Goal: Transaction & Acquisition: Purchase product/service

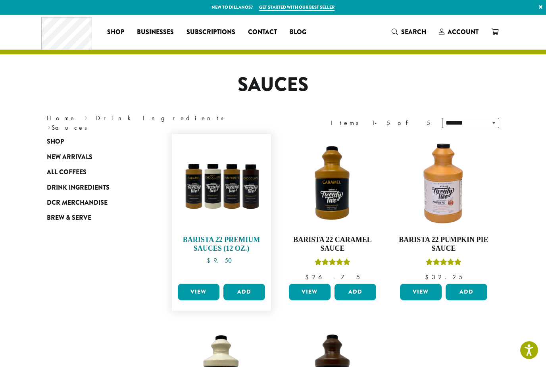
click at [242, 185] on img at bounding box center [221, 183] width 91 height 91
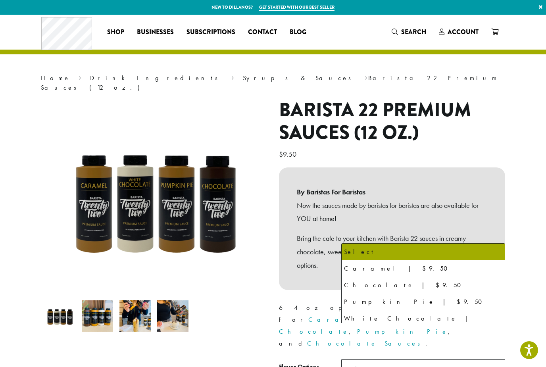
click at [372, 362] on span "Select" at bounding box center [359, 369] width 28 height 15
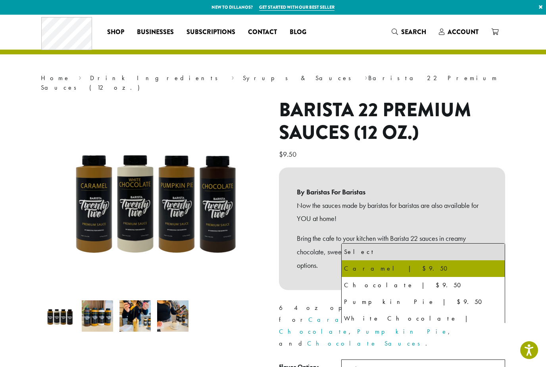
select select "*******"
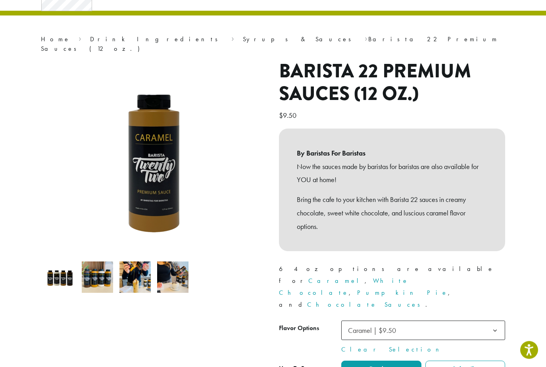
scroll to position [39, 0]
drag, startPoint x: 370, startPoint y: 353, endPoint x: 370, endPoint y: 526, distance: 173.1
click at [370, 353] on div "**********" at bounding box center [273, 316] width 546 height 681
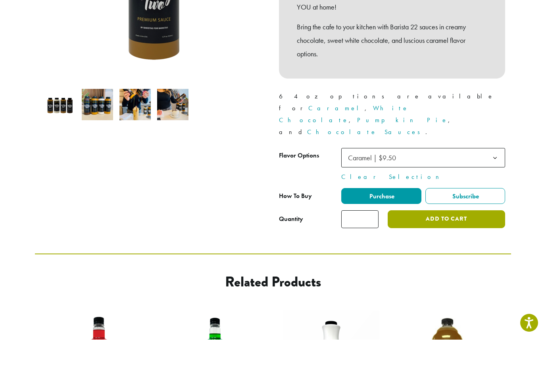
type input "**"
click at [456, 238] on button "Add to cart" at bounding box center [447, 247] width 118 height 18
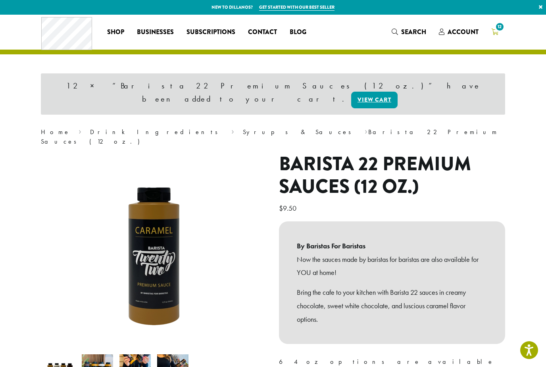
click at [499, 30] on span "12" at bounding box center [500, 26] width 11 height 11
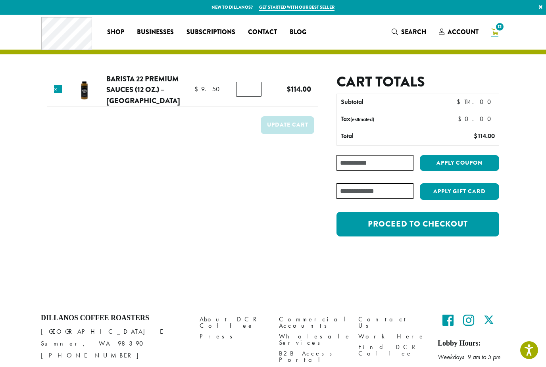
click at [255, 90] on input "**" at bounding box center [248, 89] width 25 height 15
type input "**"
click at [287, 137] on div "Update cart" at bounding box center [288, 127] width 54 height 22
click at [287, 127] on button "Update cart" at bounding box center [288, 125] width 54 height 18
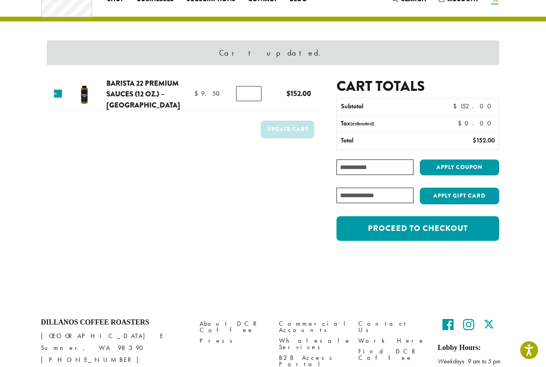
scroll to position [33, 0]
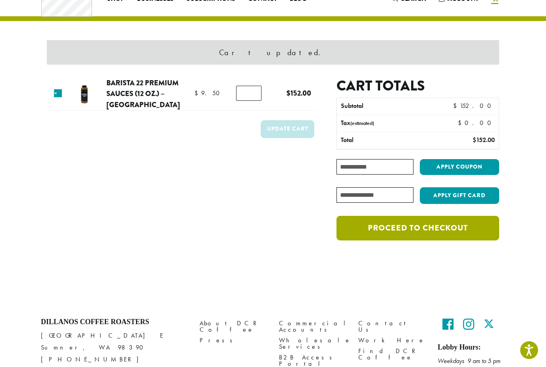
click at [430, 237] on link "Proceed to checkout" at bounding box center [418, 228] width 163 height 25
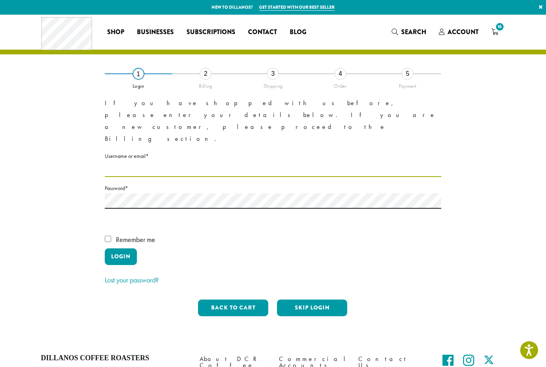
click at [176, 162] on input "Username or email * Required" at bounding box center [273, 169] width 337 height 15
type input "**********"
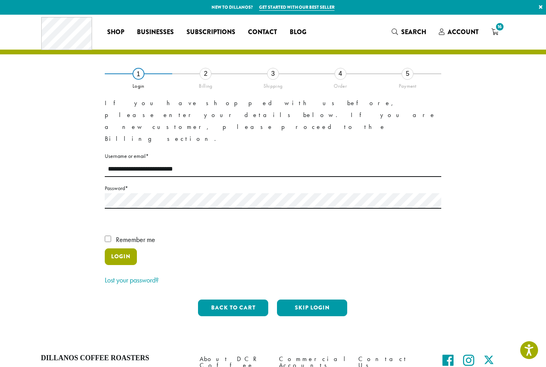
click at [125, 249] on button "Login" at bounding box center [121, 257] width 32 height 17
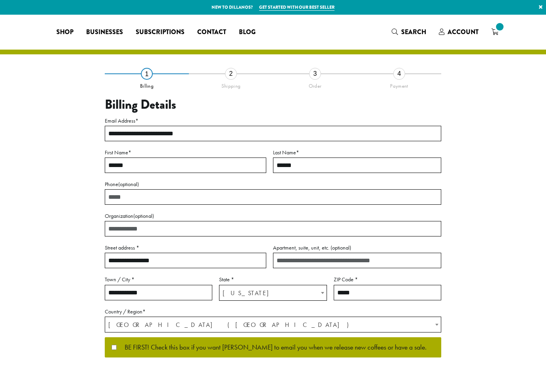
select select "**"
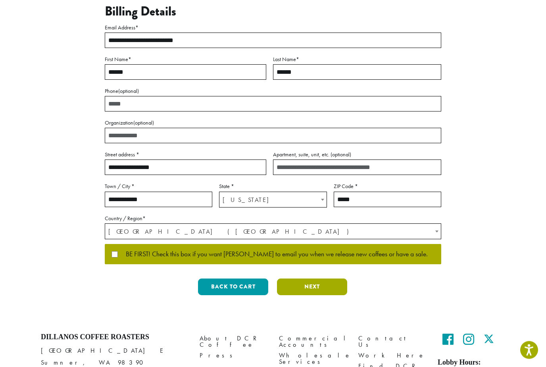
scroll to position [93, 0]
click at [315, 284] on button "Next" at bounding box center [312, 287] width 70 height 17
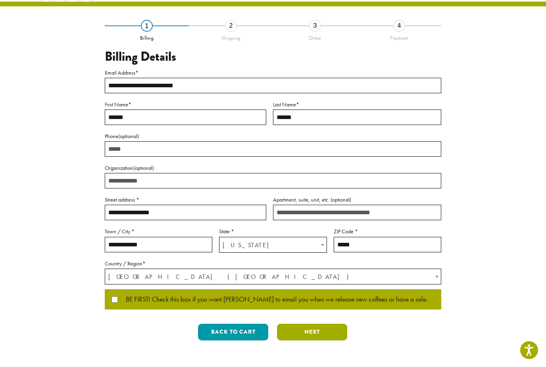
scroll to position [0, 0]
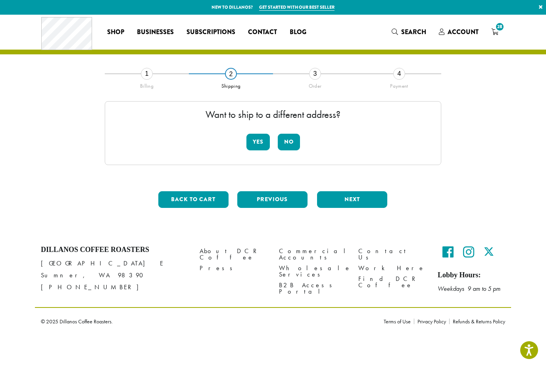
click at [293, 142] on button "No" at bounding box center [289, 142] width 22 height 17
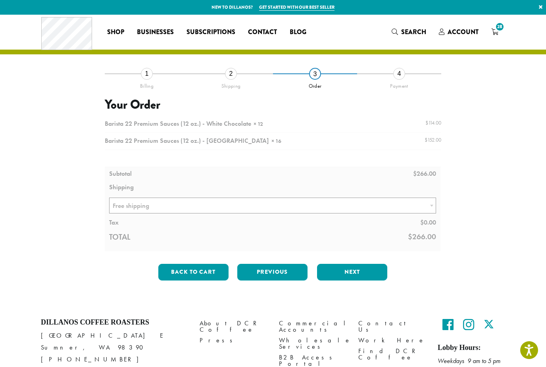
click at [333, 210] on div at bounding box center [273, 183] width 337 height 135
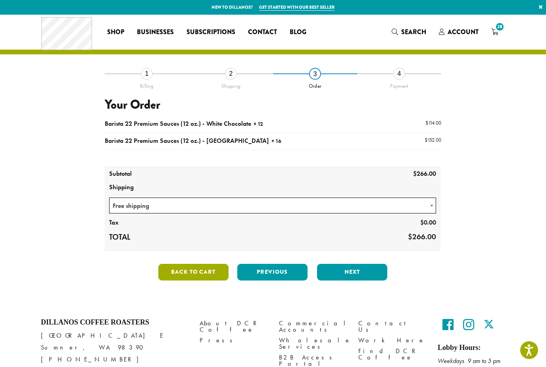
click at [214, 266] on button "Back to cart" at bounding box center [193, 272] width 70 height 17
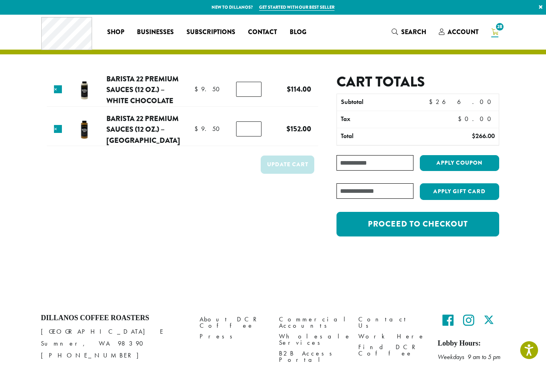
click at [64, 88] on td "×" at bounding box center [58, 89] width 16 height 15
click at [56, 88] on link "×" at bounding box center [58, 89] width 8 height 8
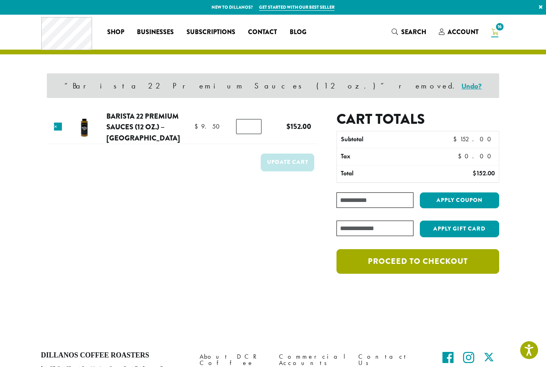
click at [412, 264] on link "Proceed to checkout" at bounding box center [418, 261] width 163 height 25
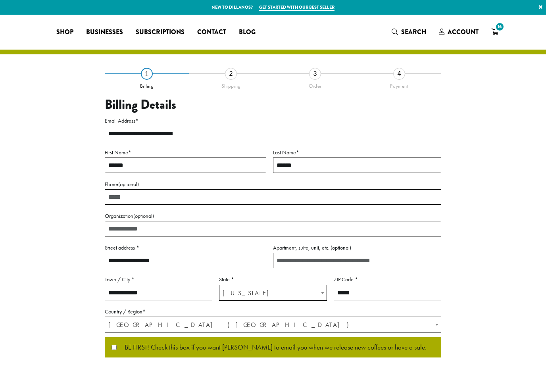
select select "**"
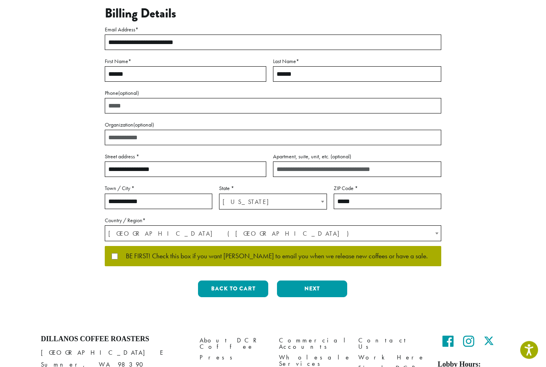
scroll to position [122, 0]
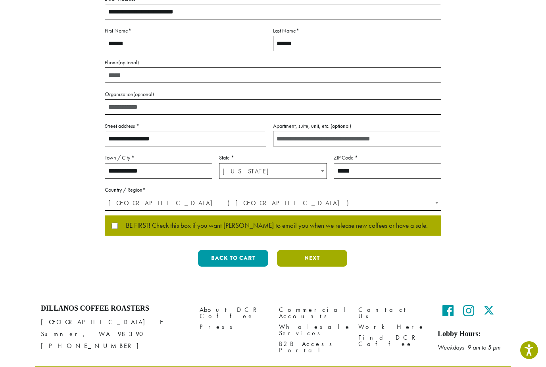
click at [312, 260] on button "Next" at bounding box center [312, 258] width 70 height 17
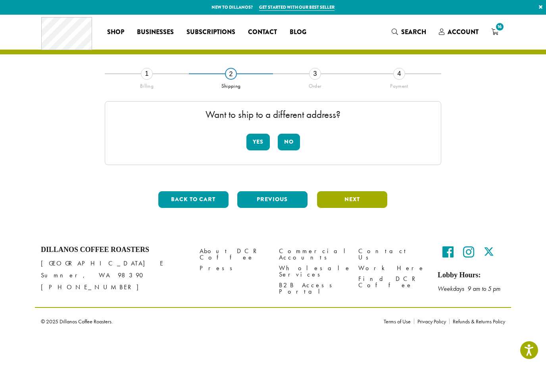
scroll to position [0, 0]
click at [289, 142] on button "No" at bounding box center [289, 142] width 22 height 17
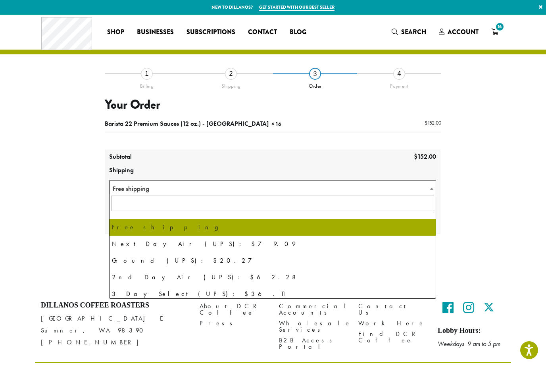
click at [430, 191] on span at bounding box center [432, 188] width 8 height 15
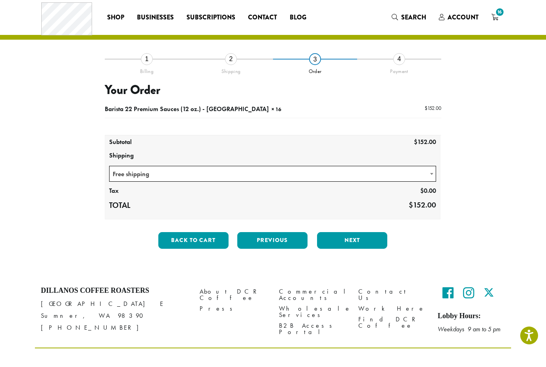
scroll to position [15, 0]
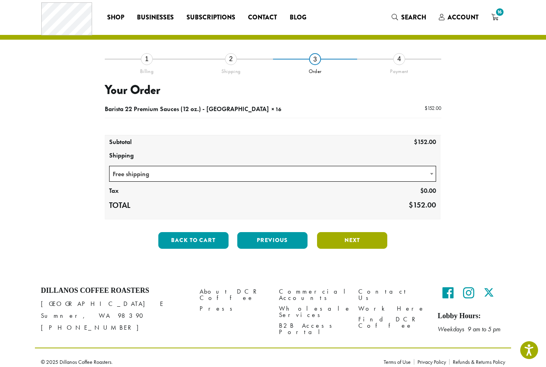
click at [363, 241] on button "Next" at bounding box center [352, 240] width 70 height 17
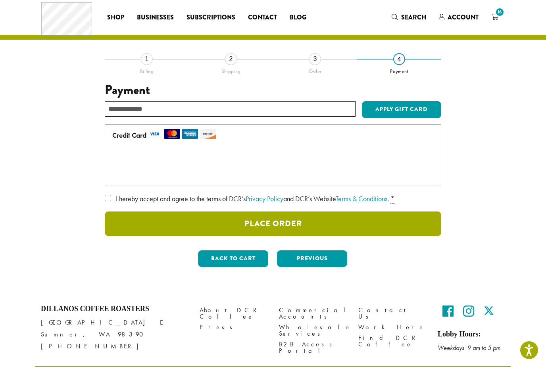
click at [294, 228] on button "Place Order" at bounding box center [273, 224] width 337 height 25
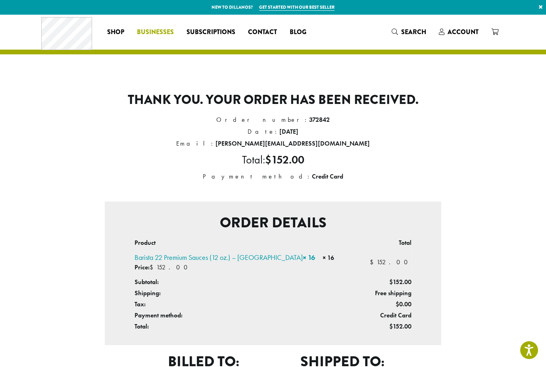
click at [163, 28] on span "Businesses" at bounding box center [155, 32] width 37 height 10
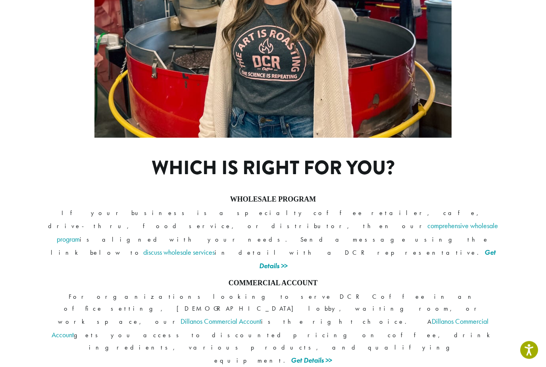
scroll to position [520, 0]
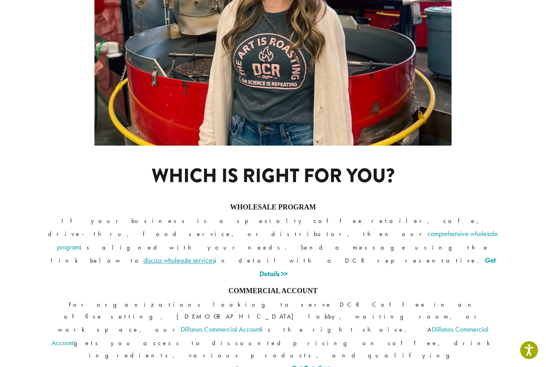
click at [215, 256] on link "discuss wholesale services" at bounding box center [178, 260] width 71 height 9
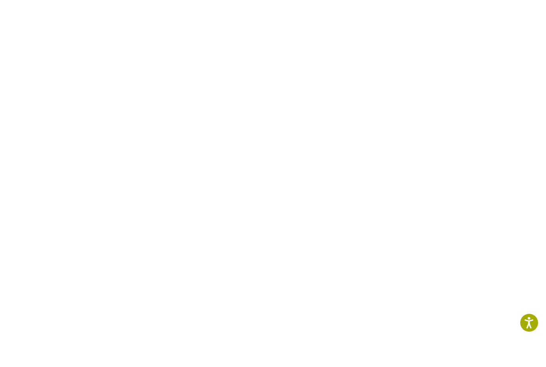
scroll to position [351, 0]
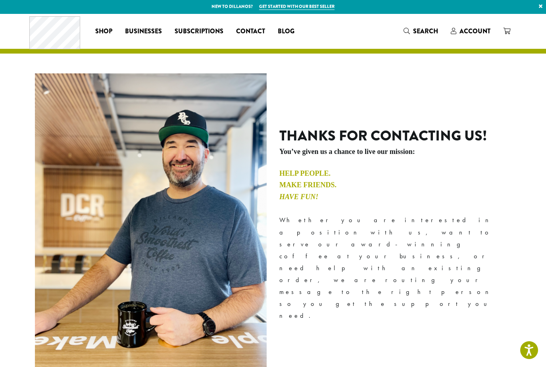
scroll to position [2, 0]
